Goal: Information Seeking & Learning: Check status

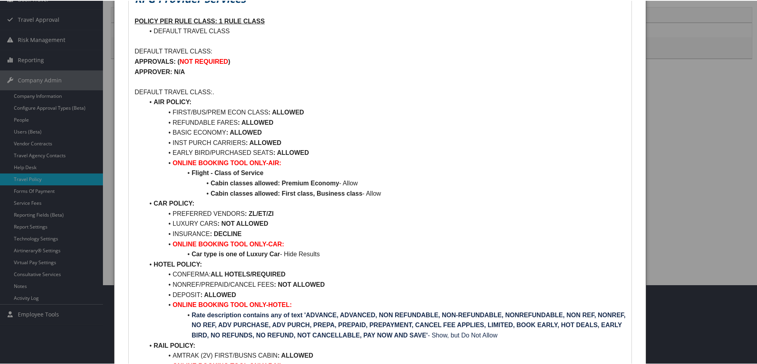
scroll to position [79, 0]
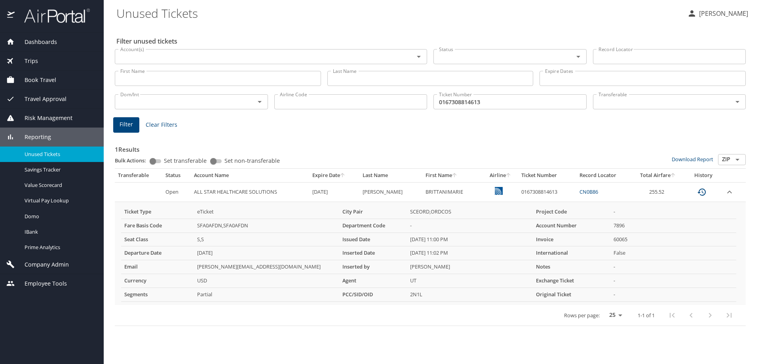
click at [555, 100] on input "0167308814613" at bounding box center [510, 101] width 153 height 15
click at [554, 98] on input "0167308814613" at bounding box center [510, 101] width 153 height 15
click at [264, 53] on input "Account(s)" at bounding box center [259, 56] width 284 height 10
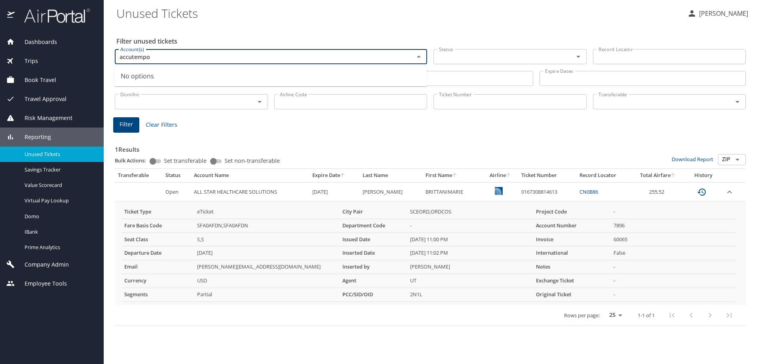
type input "accutemp"
click at [245, 74] on li "AccuTemp Products (301345)" at bounding box center [270, 75] width 312 height 18
checkbox input "true"
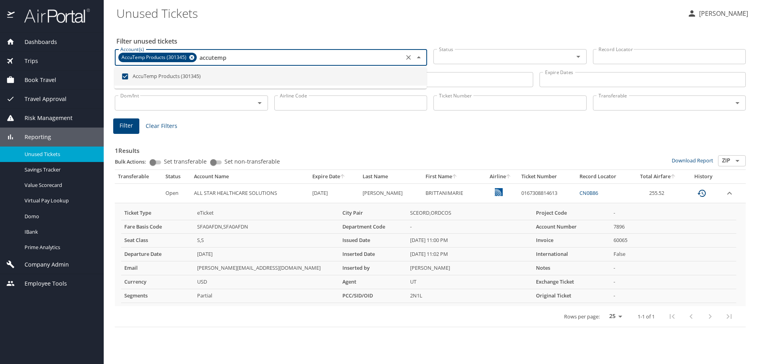
type input "accutemp"
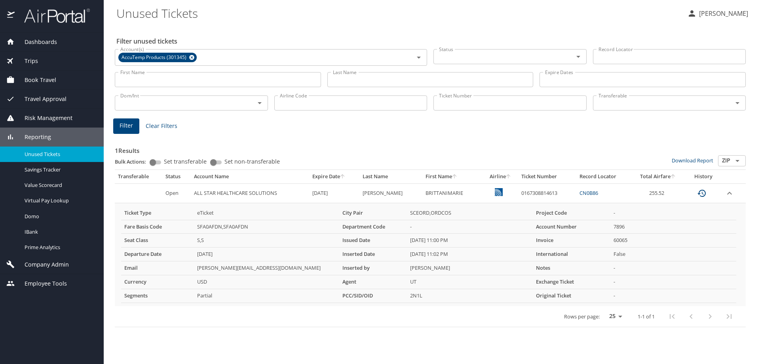
click at [283, 28] on div "Filter unused tickets Account(s) AccuTemp Products (301345) Account(s) Status S…" at bounding box center [431, 194] width 631 height 339
click at [374, 80] on input "Last Name" at bounding box center [430, 79] width 206 height 15
click at [367, 33] on div "Filter unused tickets Account(s) AccuTemp Products (301345) Account(s) Status S…" at bounding box center [431, 194] width 631 height 339
click at [382, 76] on input "Last Name" at bounding box center [430, 79] width 206 height 15
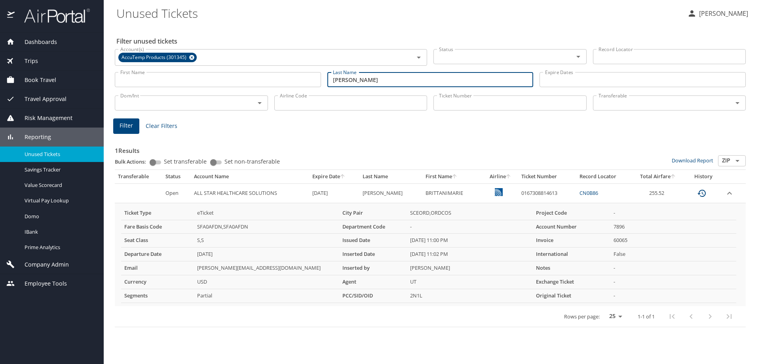
type input "[PERSON_NAME]"
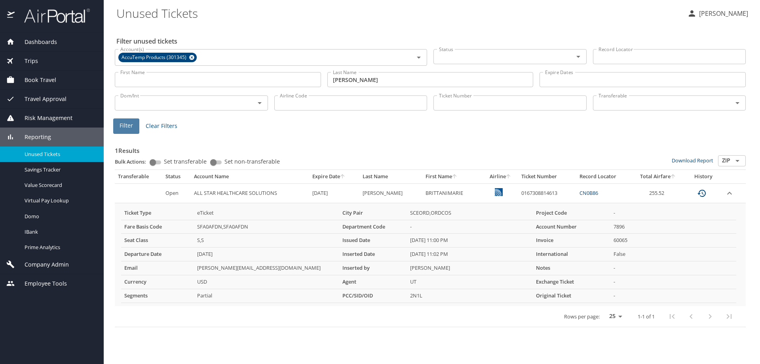
click at [125, 129] on span "Filter" at bounding box center [126, 126] width 13 height 10
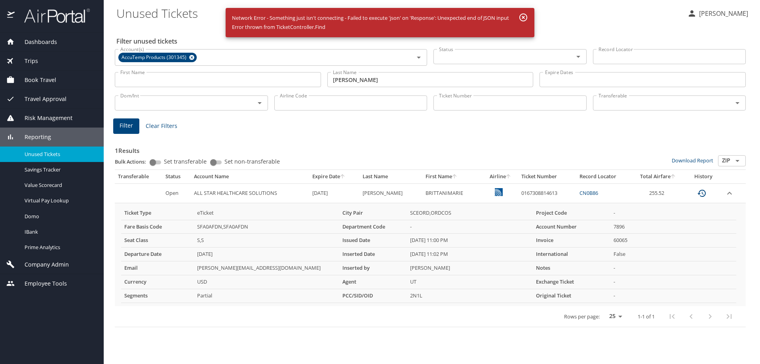
click at [340, 82] on input "[PERSON_NAME]" at bounding box center [430, 79] width 206 height 15
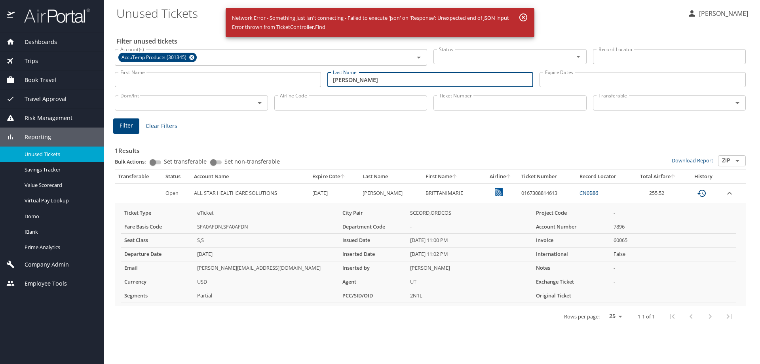
click at [341, 80] on input "[PERSON_NAME]" at bounding box center [430, 79] width 206 height 15
click at [341, 79] on input "[PERSON_NAME]" at bounding box center [430, 79] width 206 height 15
click at [340, 79] on input "[PERSON_NAME]" at bounding box center [430, 79] width 206 height 15
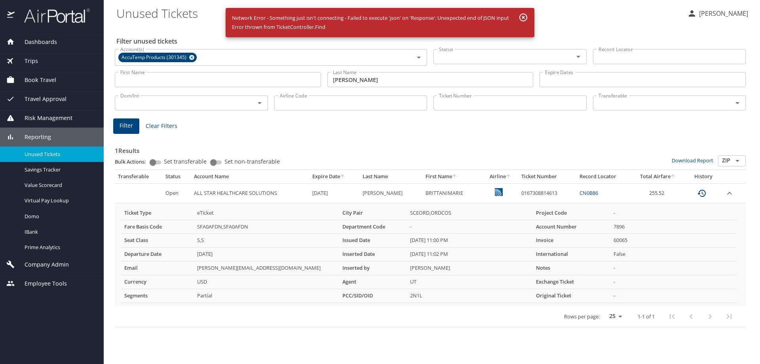
click at [339, 127] on div "Filter Clear Filters" at bounding box center [430, 125] width 634 height 15
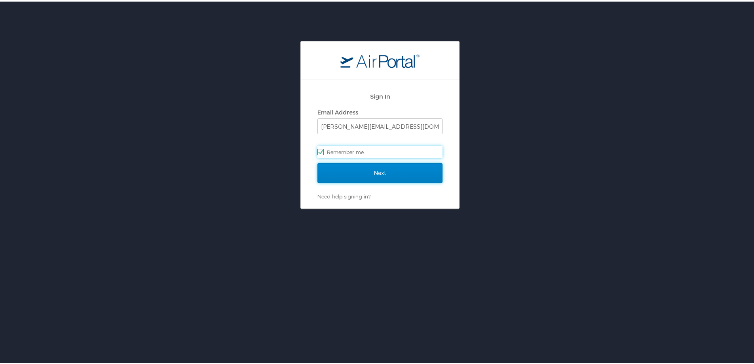
click at [358, 173] on input "Next" at bounding box center [380, 172] width 125 height 20
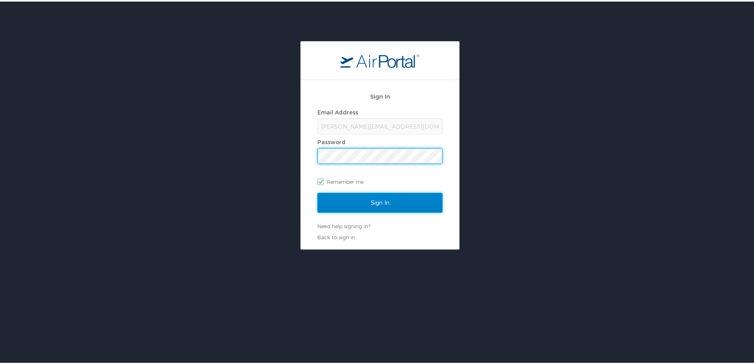
click at [375, 192] on input "Sign In" at bounding box center [380, 201] width 125 height 20
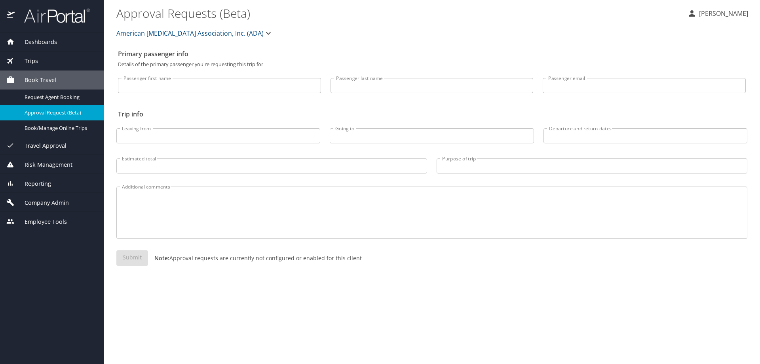
click at [39, 184] on span "Reporting" at bounding box center [33, 183] width 36 height 9
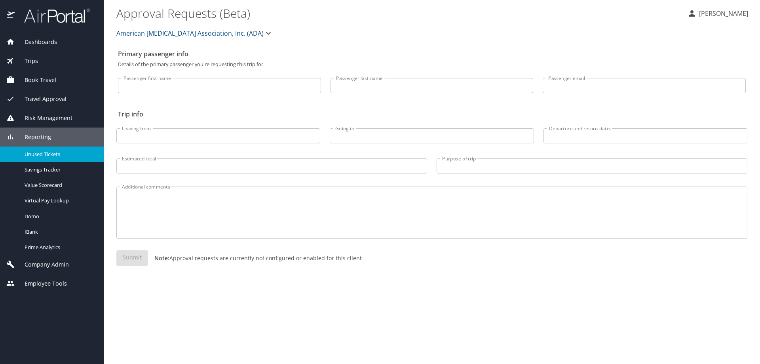
click at [48, 152] on span "Unused Tickets" at bounding box center [60, 154] width 70 height 8
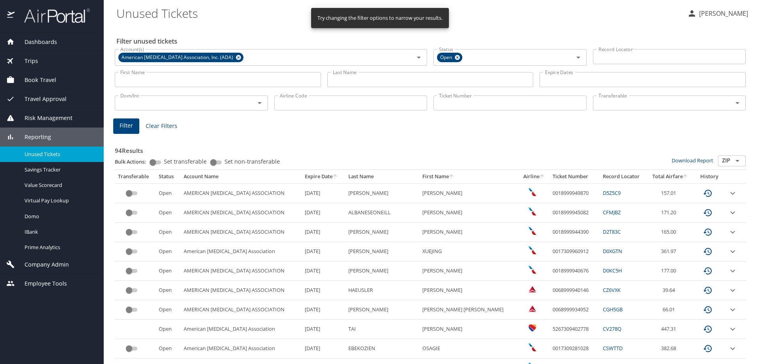
click at [381, 84] on input "Last Name" at bounding box center [430, 79] width 206 height 15
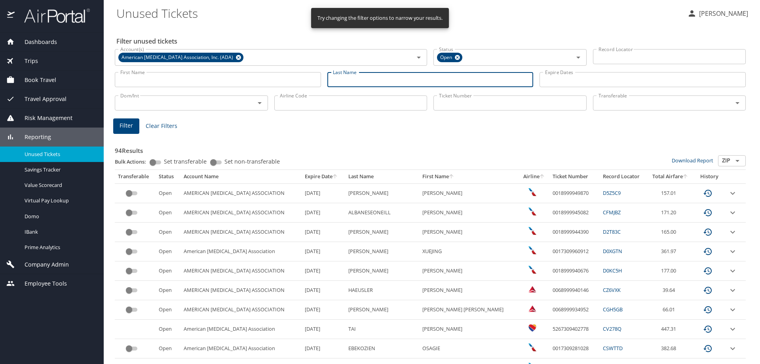
paste input "[PERSON_NAME]"
click at [236, 59] on icon at bounding box center [238, 57] width 5 height 5
type input "[PERSON_NAME]"
click at [215, 59] on input "Account(s)" at bounding box center [259, 56] width 284 height 10
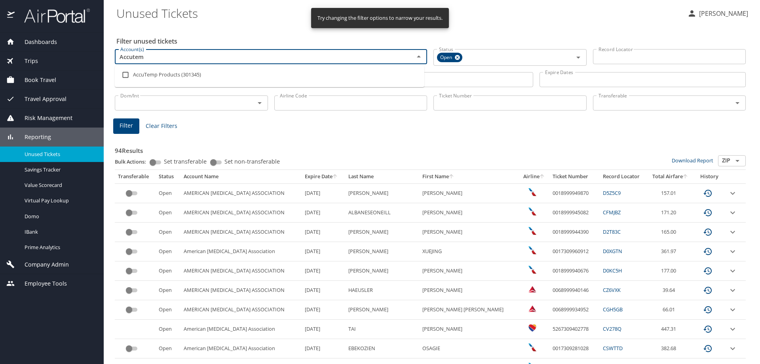
type input "Accutemp"
click at [207, 74] on li "AccuTemp Products (301345)" at bounding box center [270, 75] width 310 height 18
checkbox input "true"
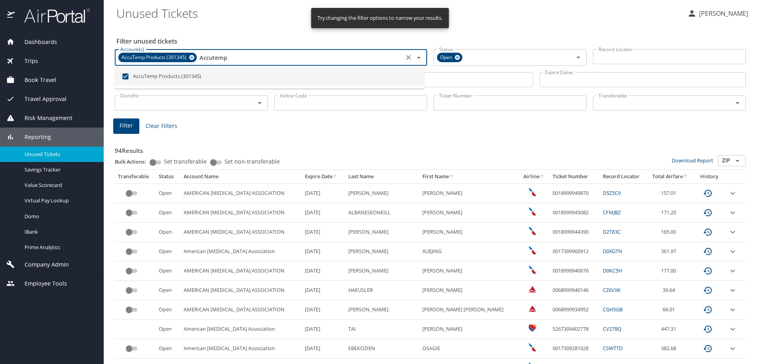
type input "Accutemp"
click at [258, 114] on div "Dom/Int Dom/Int" at bounding box center [192, 102] width 160 height 26
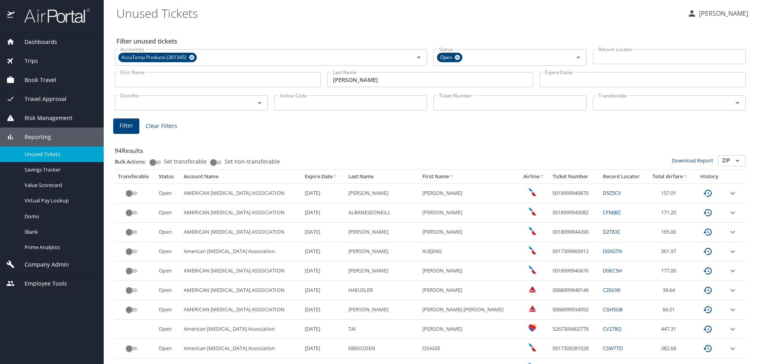
click at [129, 127] on span "Filter" at bounding box center [126, 126] width 13 height 10
